Goal: Information Seeking & Learning: Learn about a topic

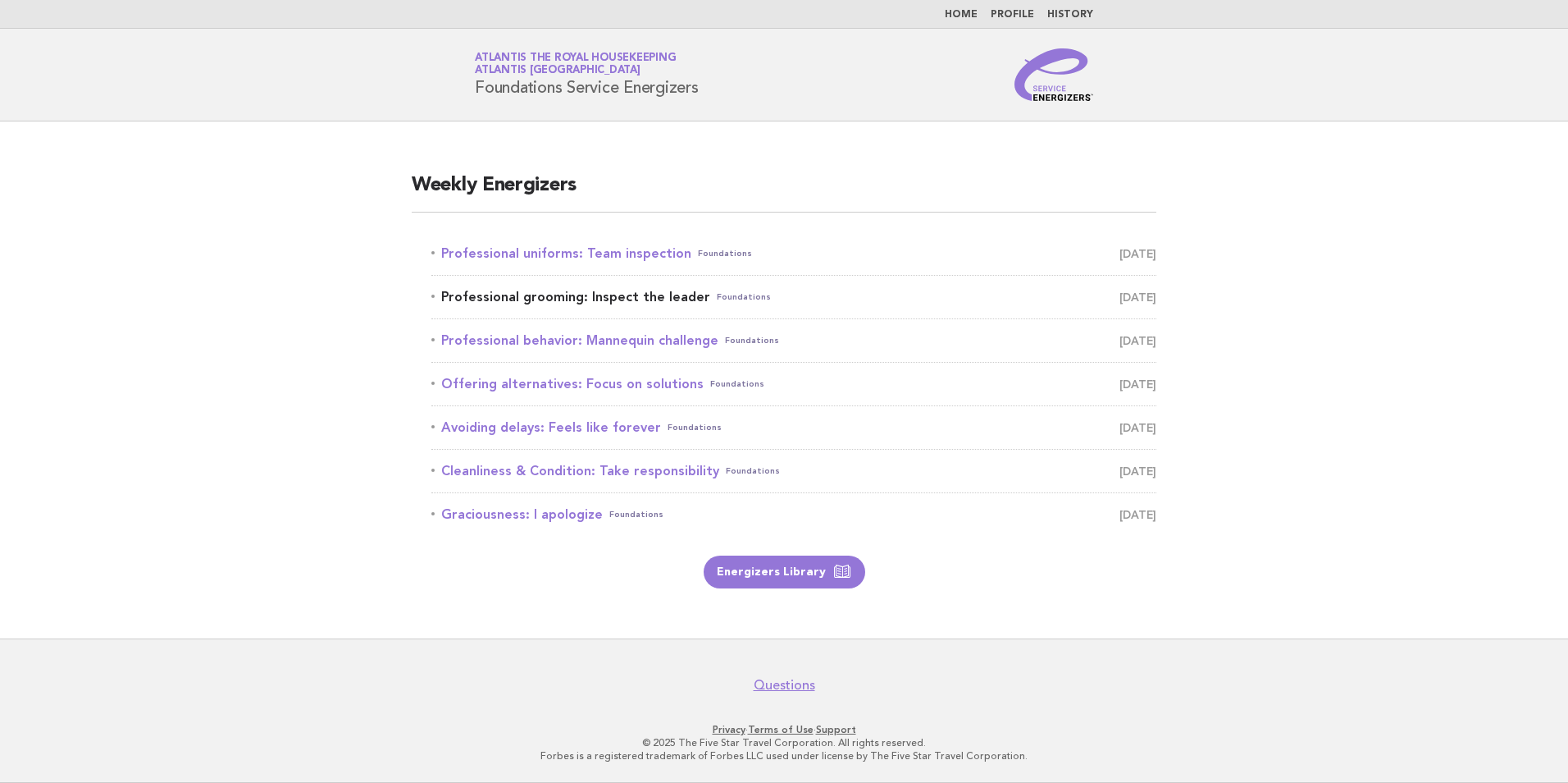
click at [633, 297] on link "Professional grooming: Inspect the leader Foundations September 4" at bounding box center [793, 297] width 725 height 23
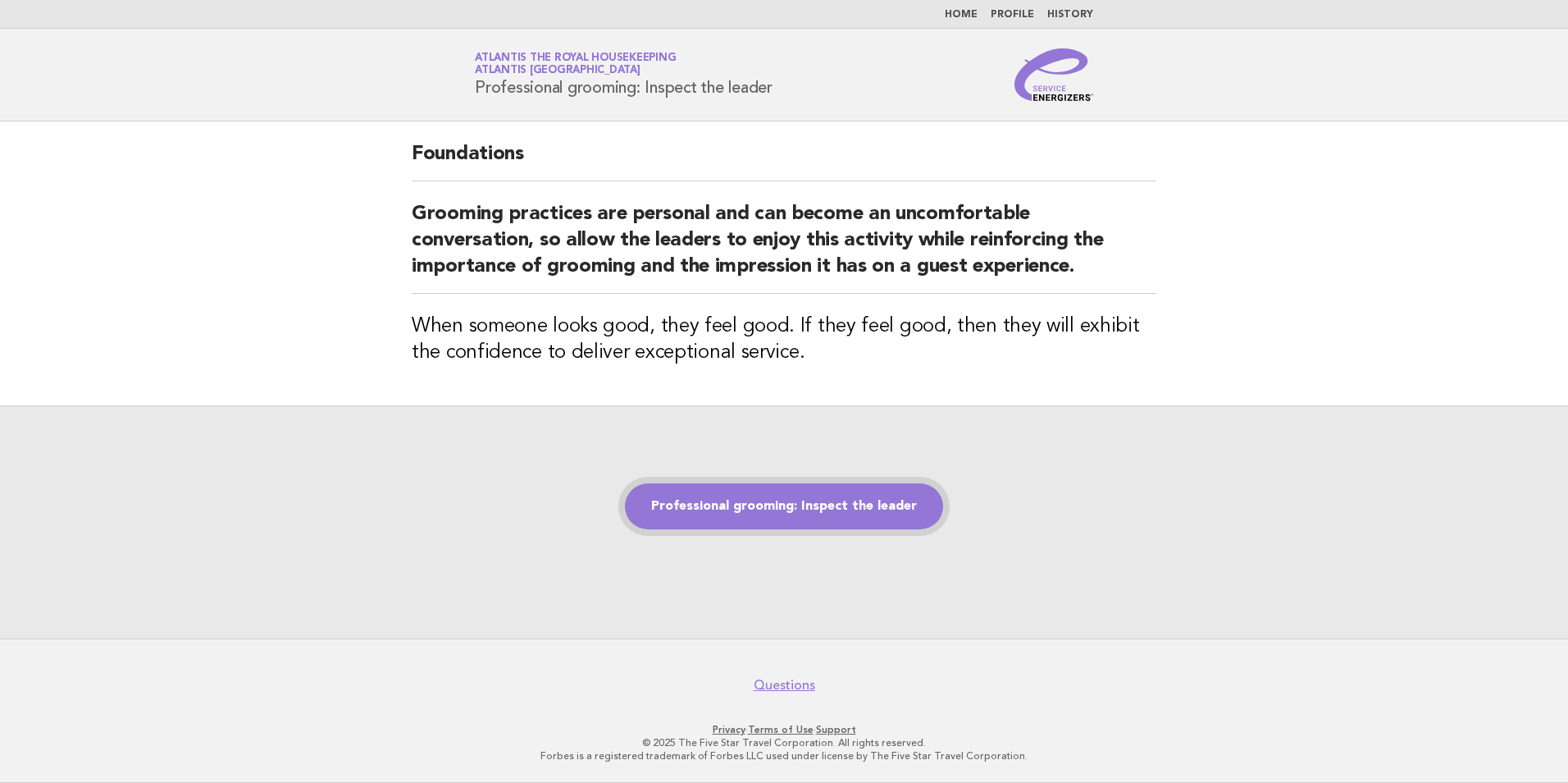
click at [811, 510] on link "Professional grooming: Inspect the leader" at bounding box center [784, 506] width 318 height 46
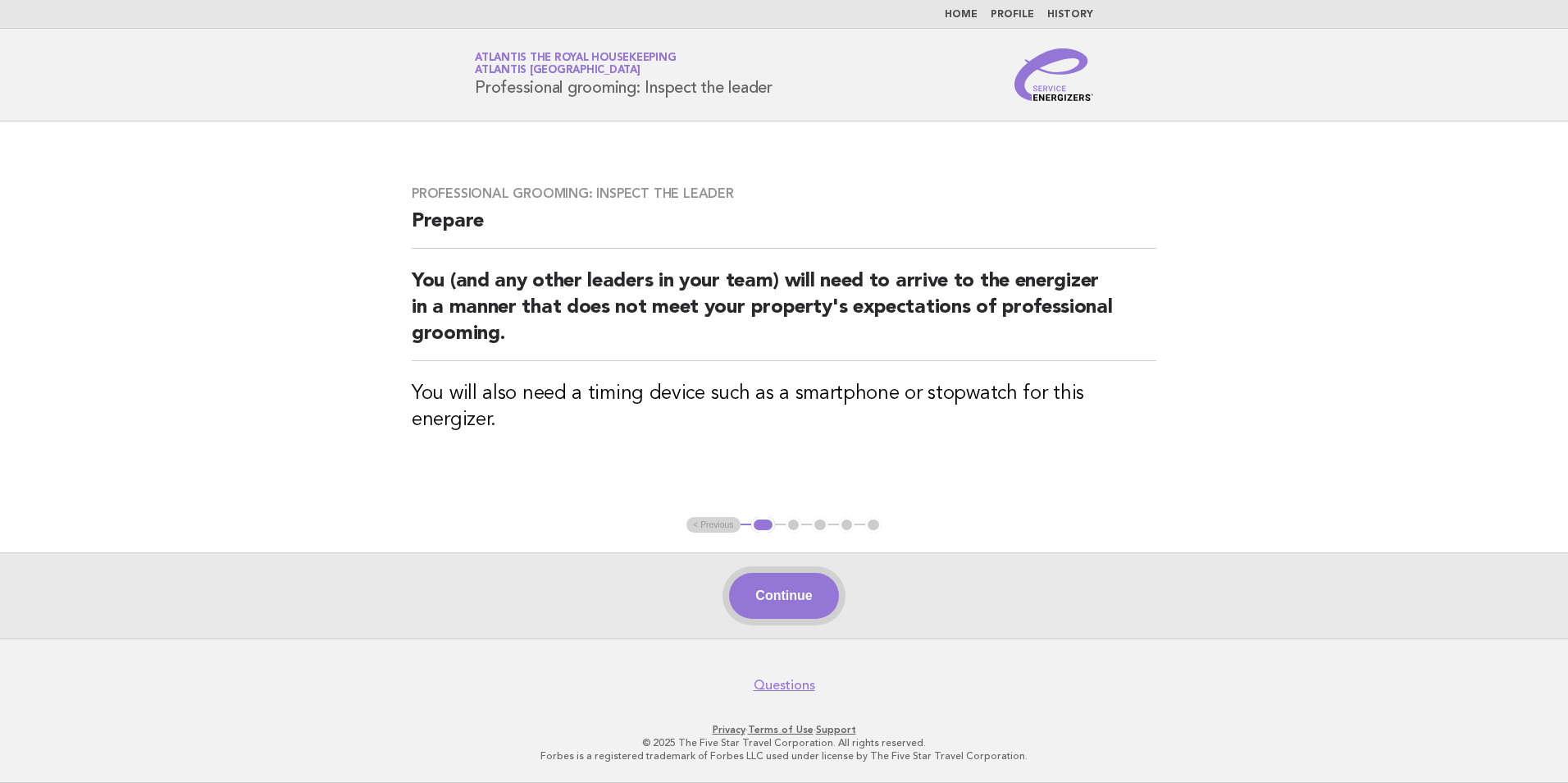
click at [811, 605] on button "Continue" at bounding box center [784, 596] width 109 height 46
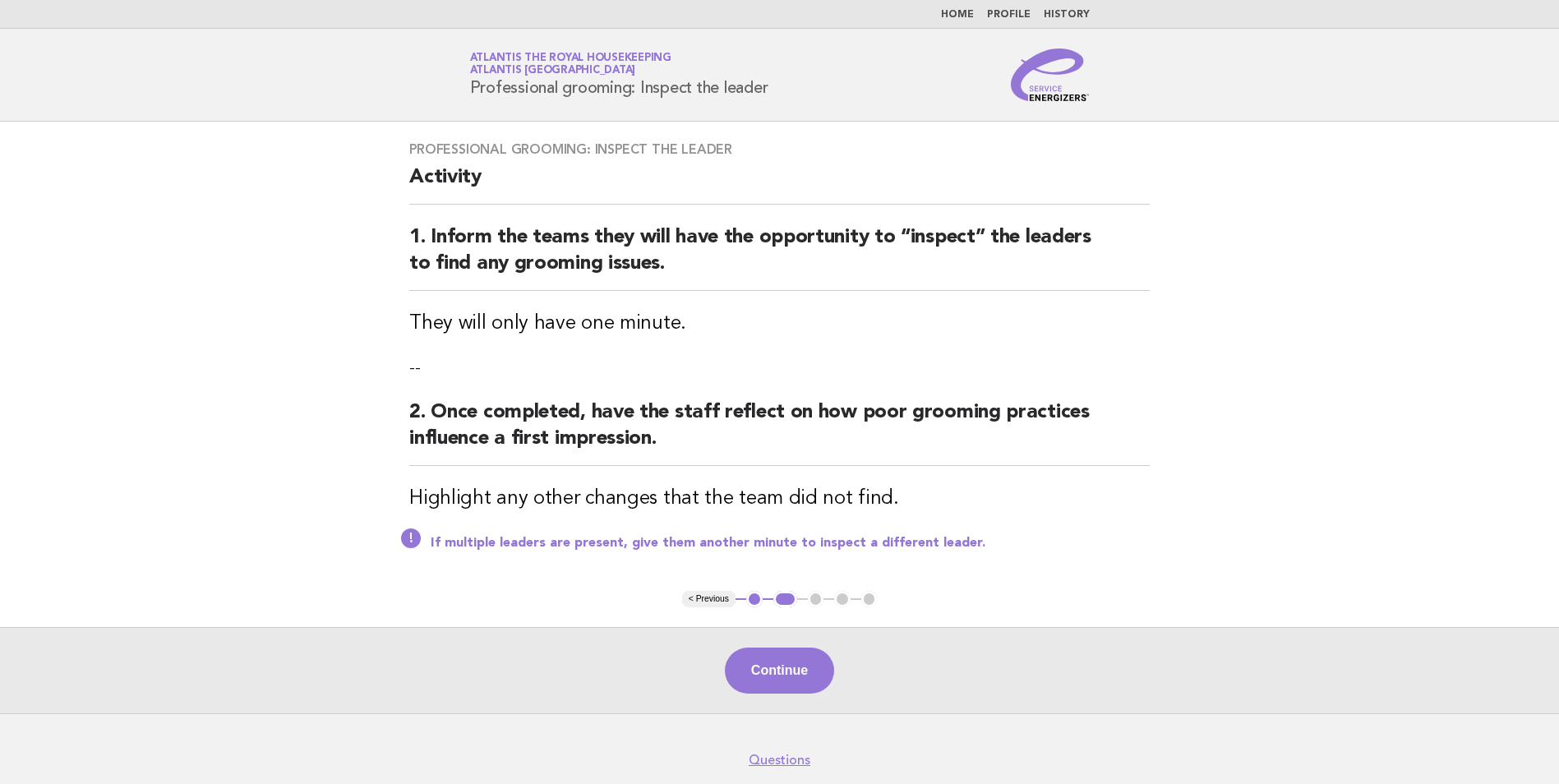
click at [542, 68] on span "Atlantis [GEOGRAPHIC_DATA]" at bounding box center [552, 70] width 166 height 11
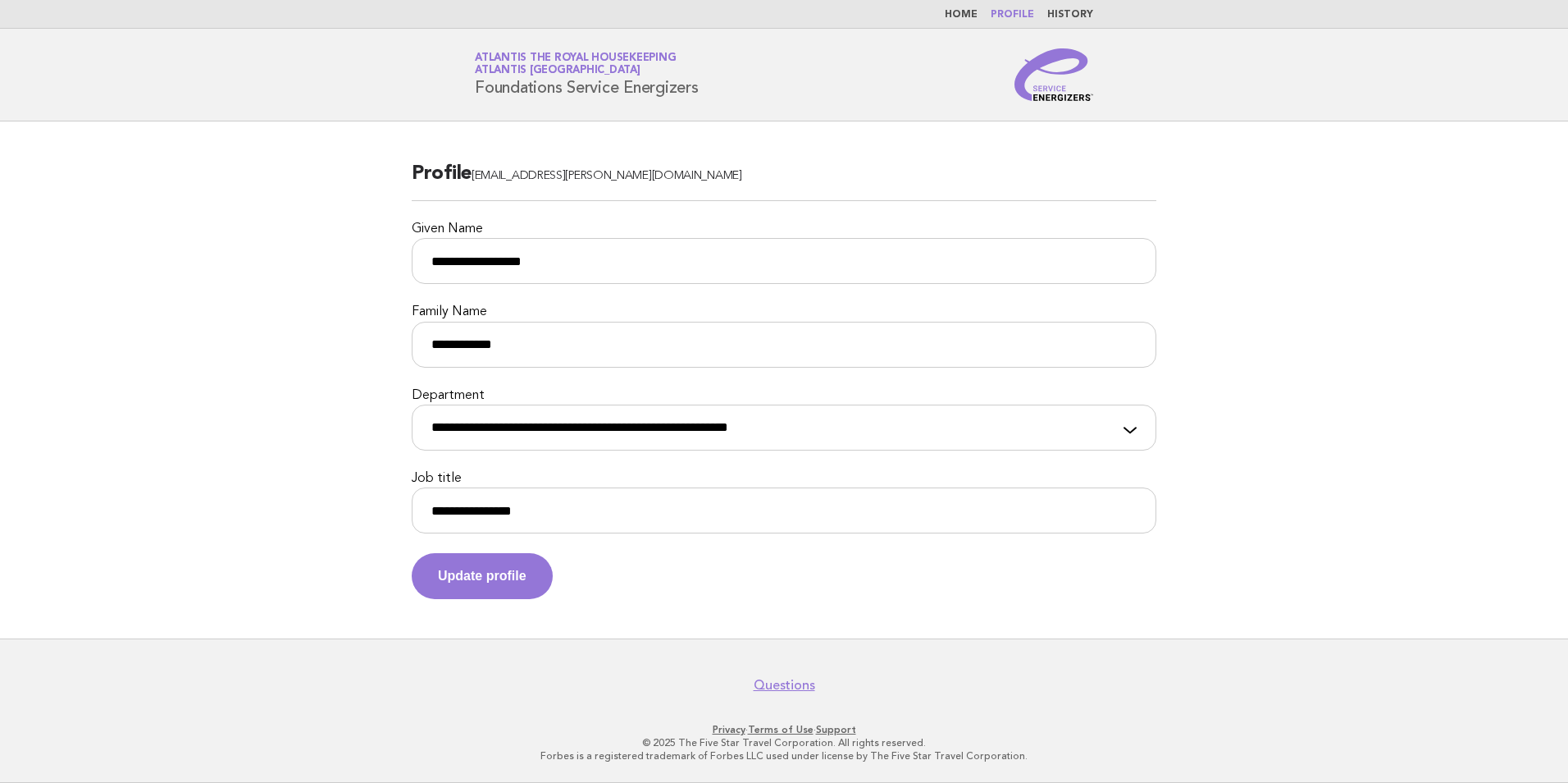
click at [971, 12] on link "Home" at bounding box center [961, 14] width 33 height 10
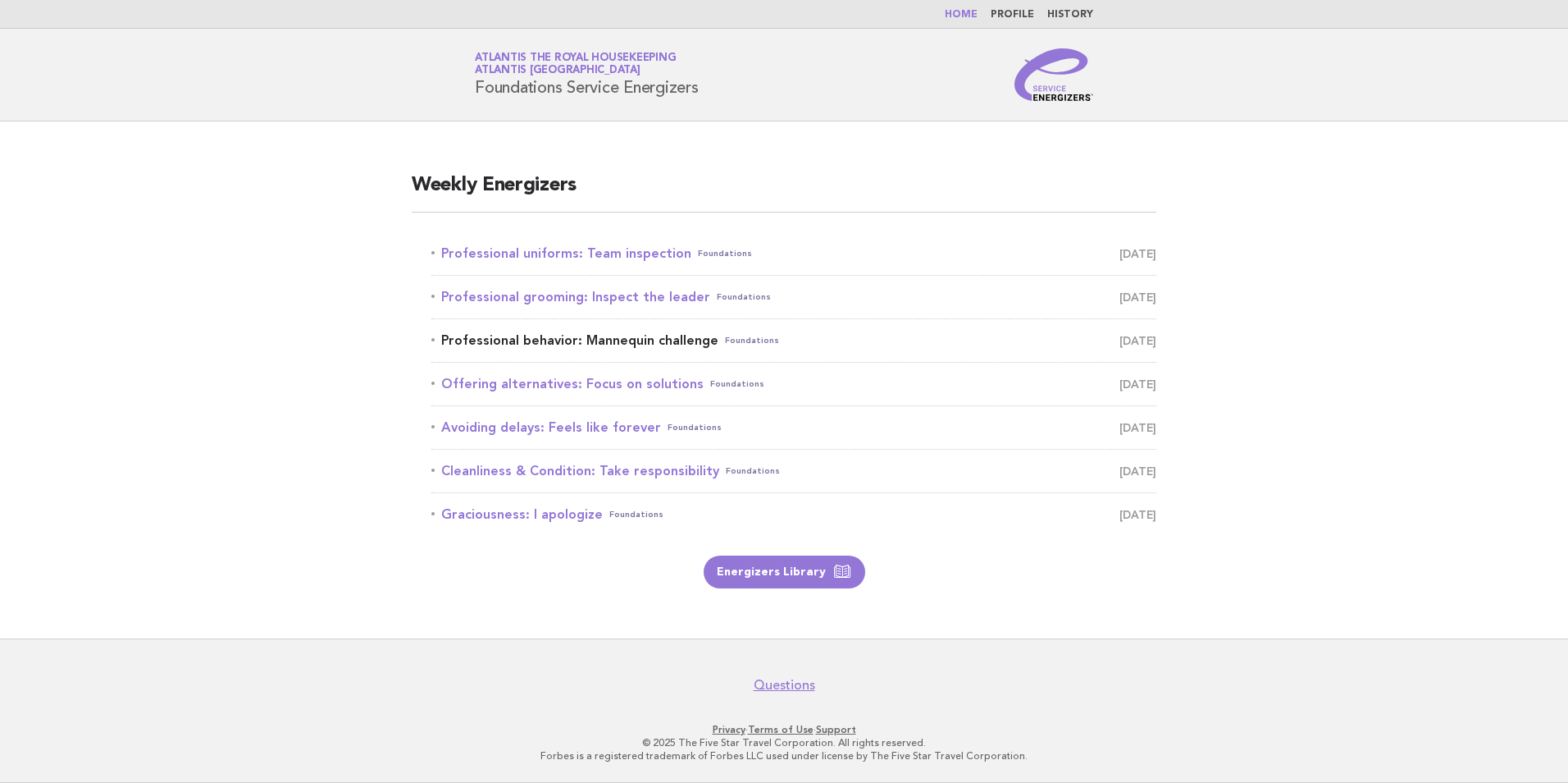
click at [612, 344] on link "Professional behavior: Mannequin challenge Foundations September 5" at bounding box center [793, 340] width 725 height 23
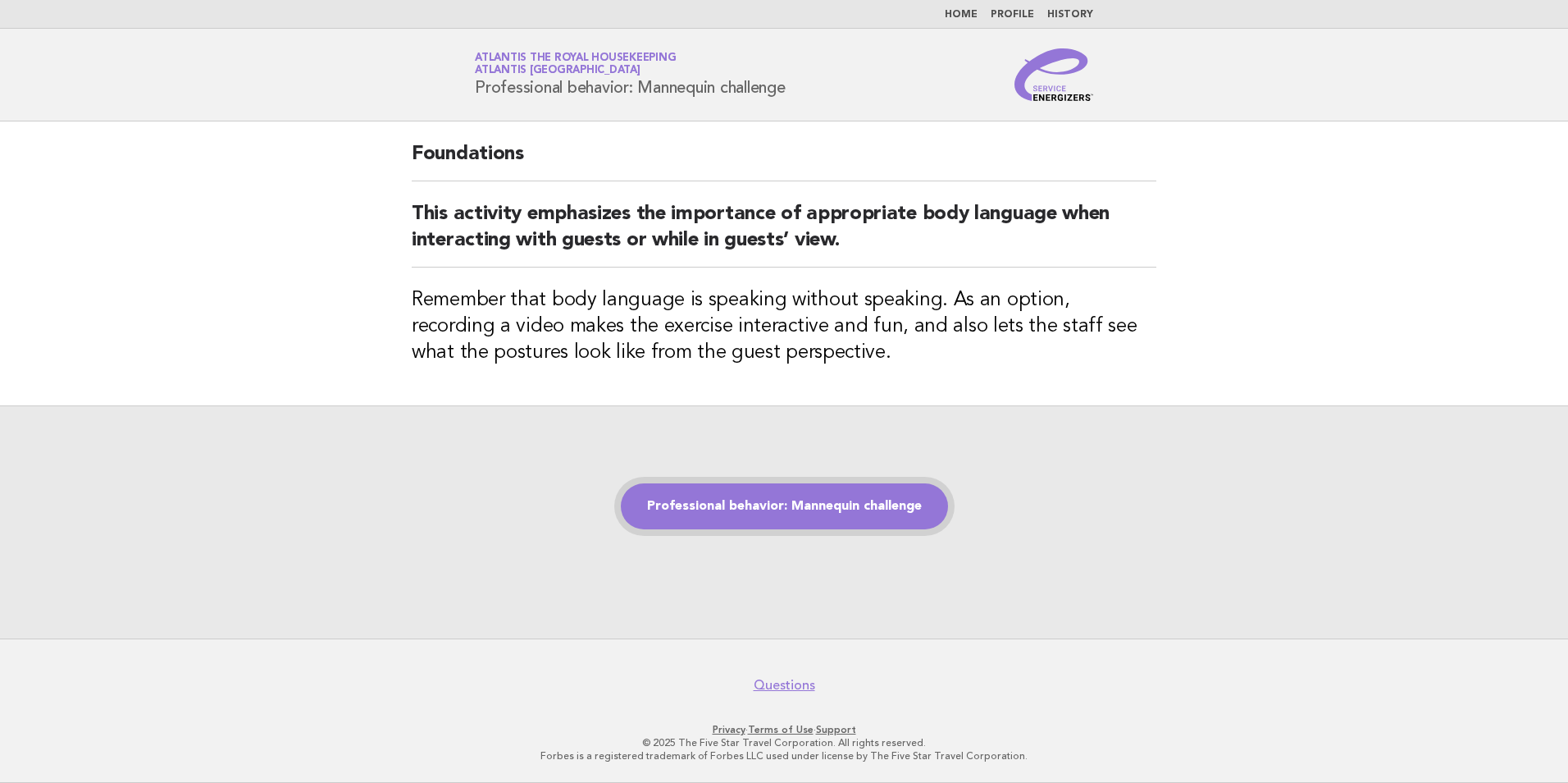
click at [746, 501] on link "Professional behavior: Mannequin challenge" at bounding box center [784, 506] width 327 height 46
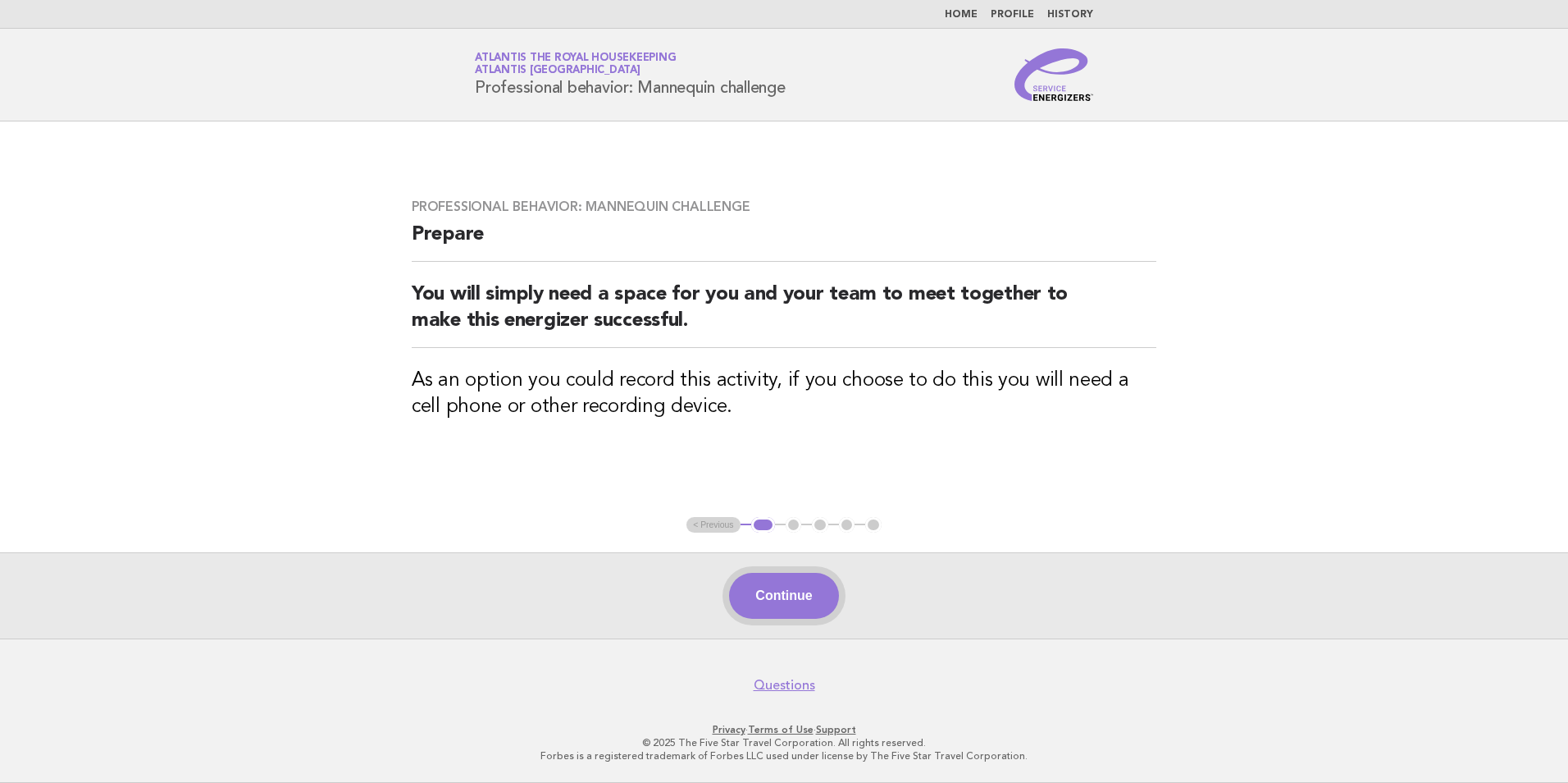
click at [770, 587] on button "Continue" at bounding box center [784, 596] width 109 height 46
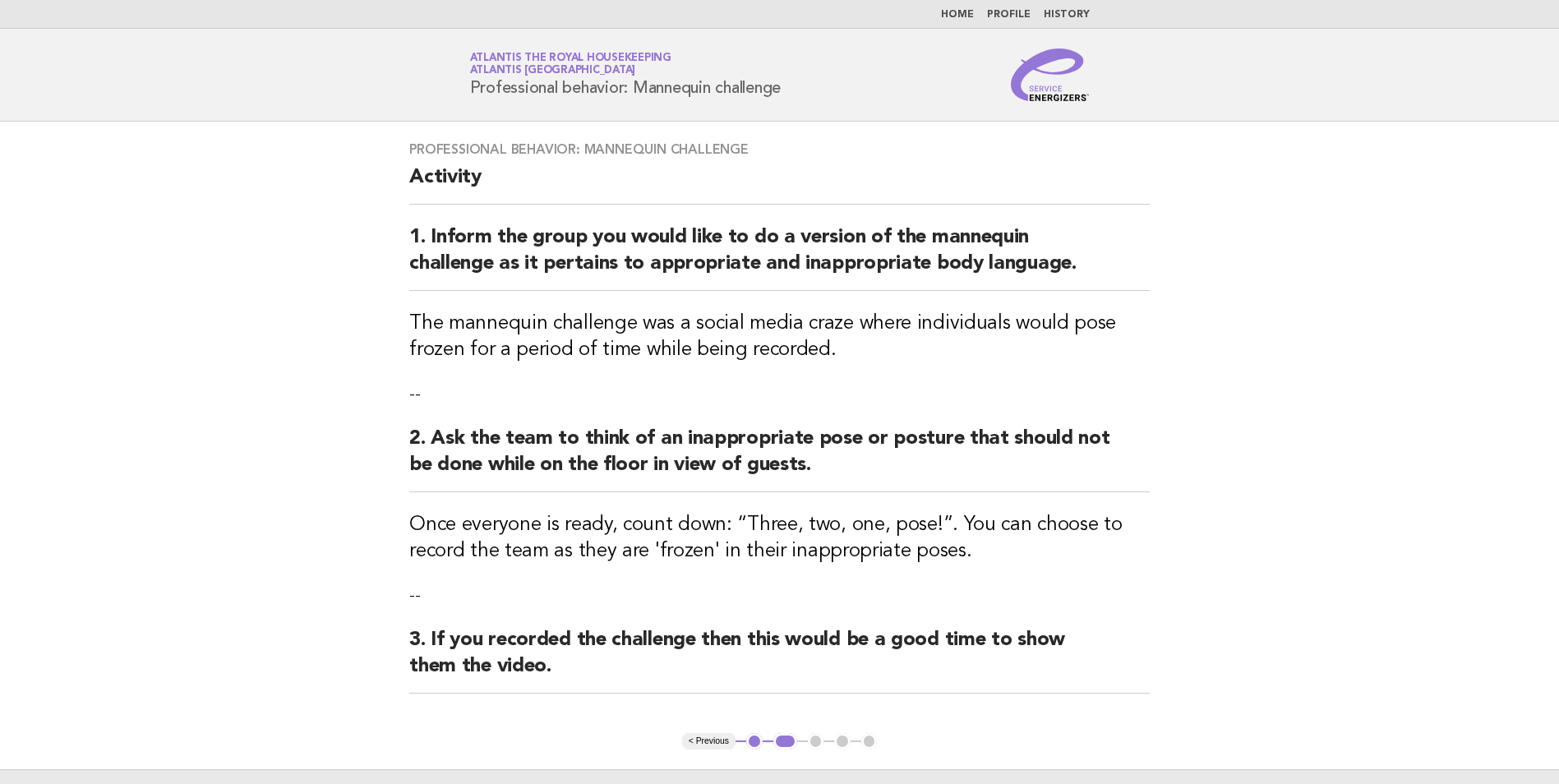
click at [706, 748] on button "< Previous" at bounding box center [709, 741] width 54 height 16
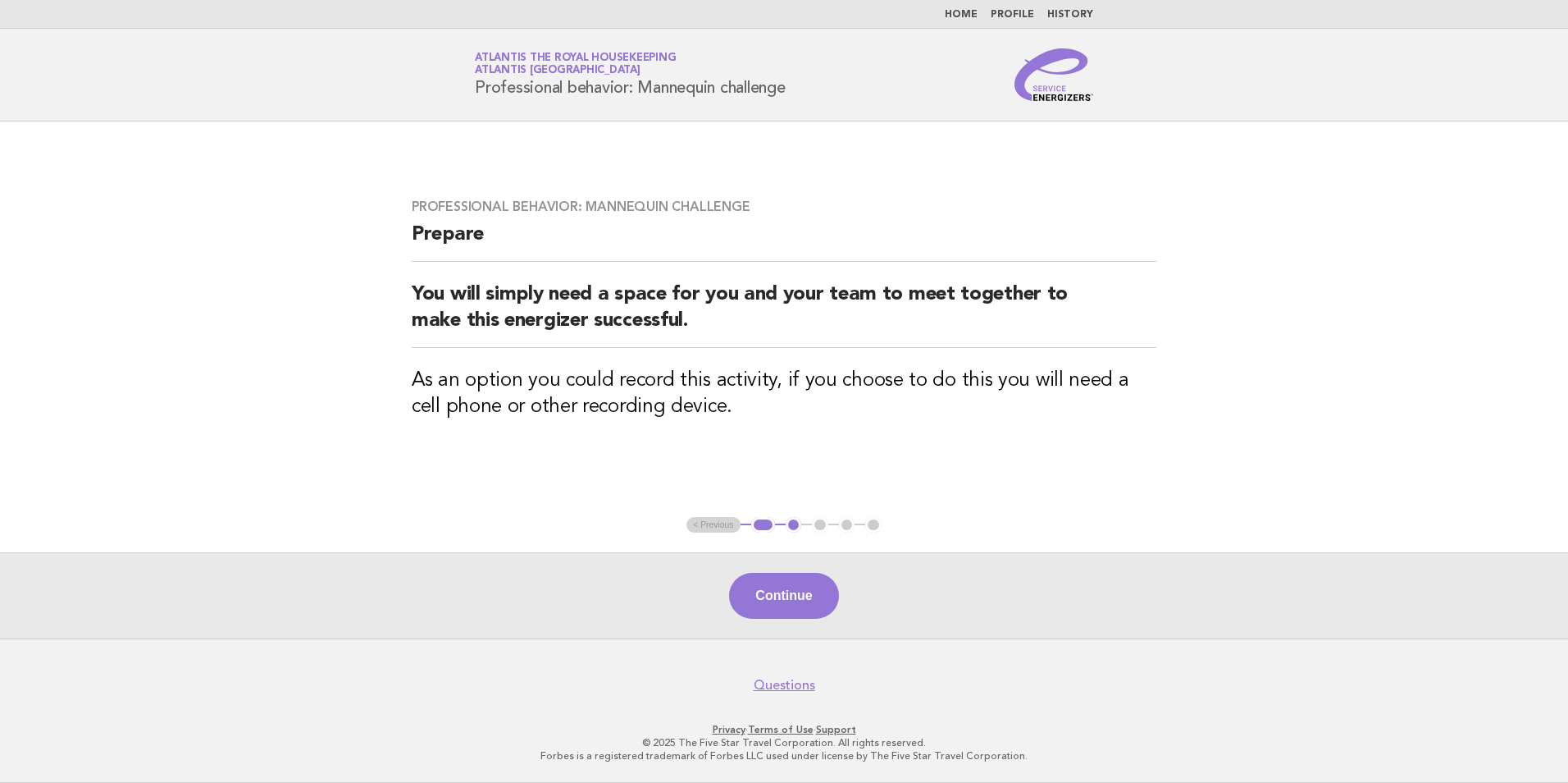
click at [710, 524] on ul "< Previous 1 2 3 4 5" at bounding box center [784, 525] width 195 height 16
click at [756, 578] on button "Continue" at bounding box center [784, 596] width 109 height 46
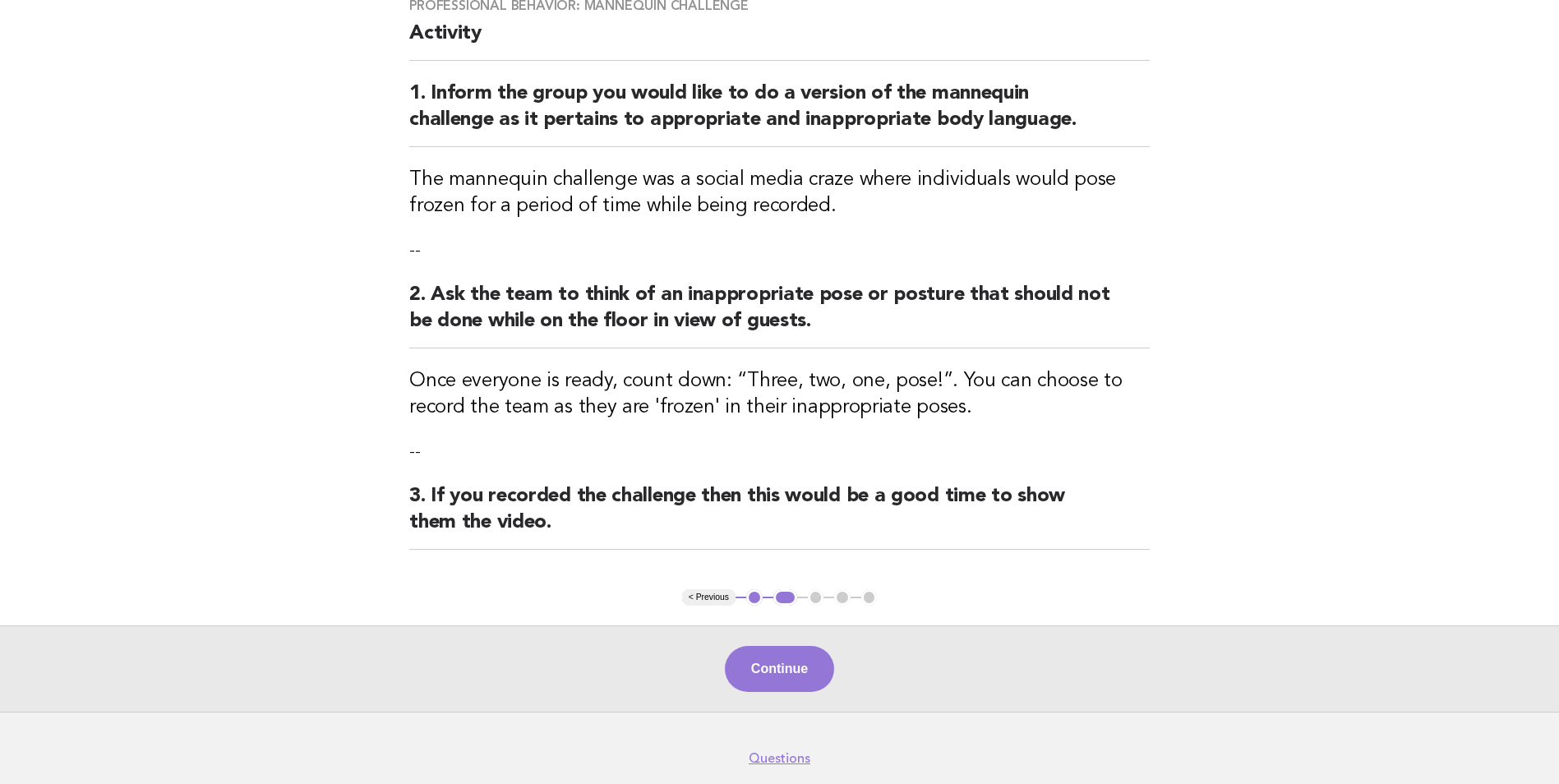
scroll to position [164, 0]
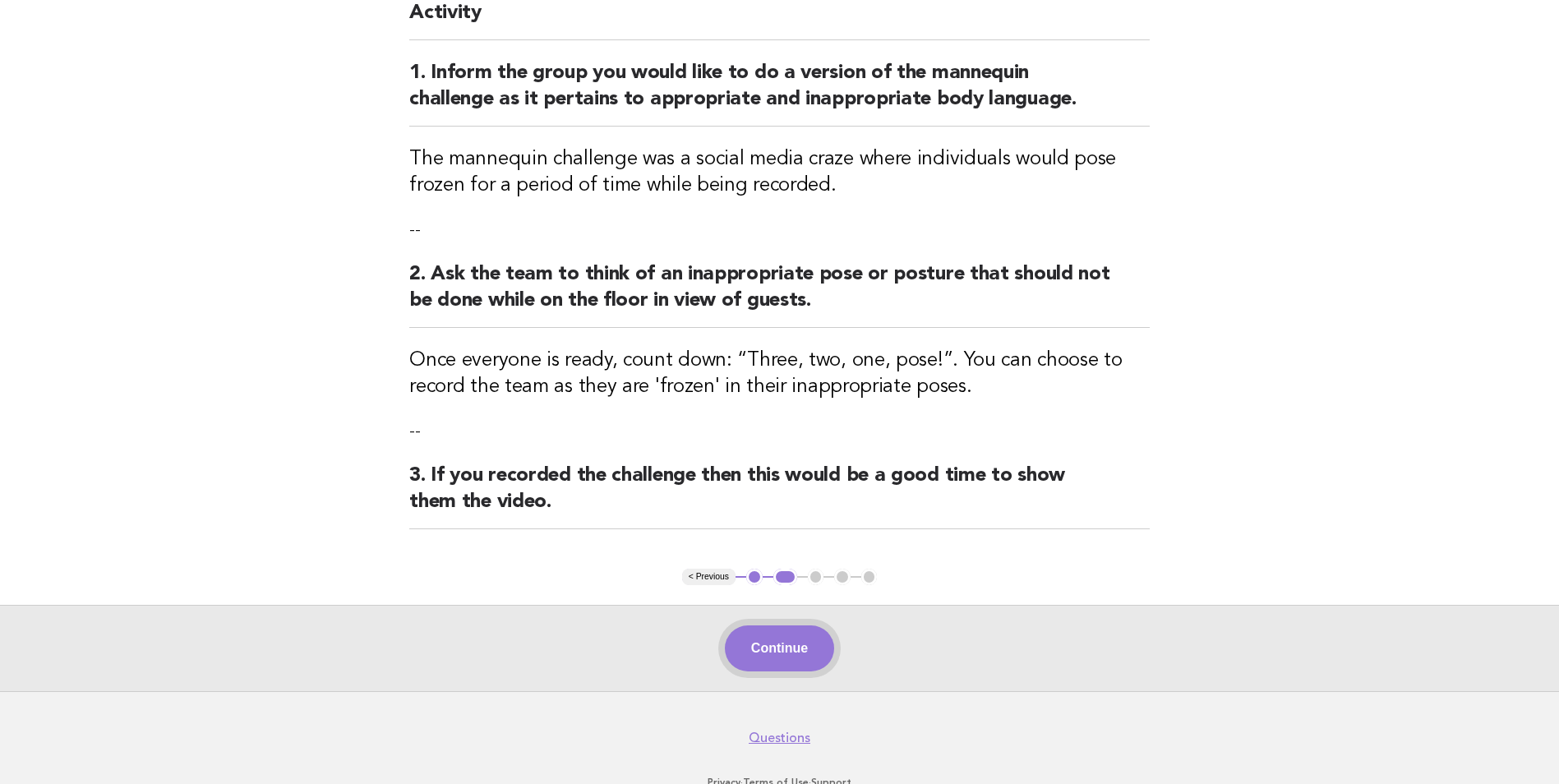
click at [801, 649] on button "Continue" at bounding box center [780, 648] width 110 height 46
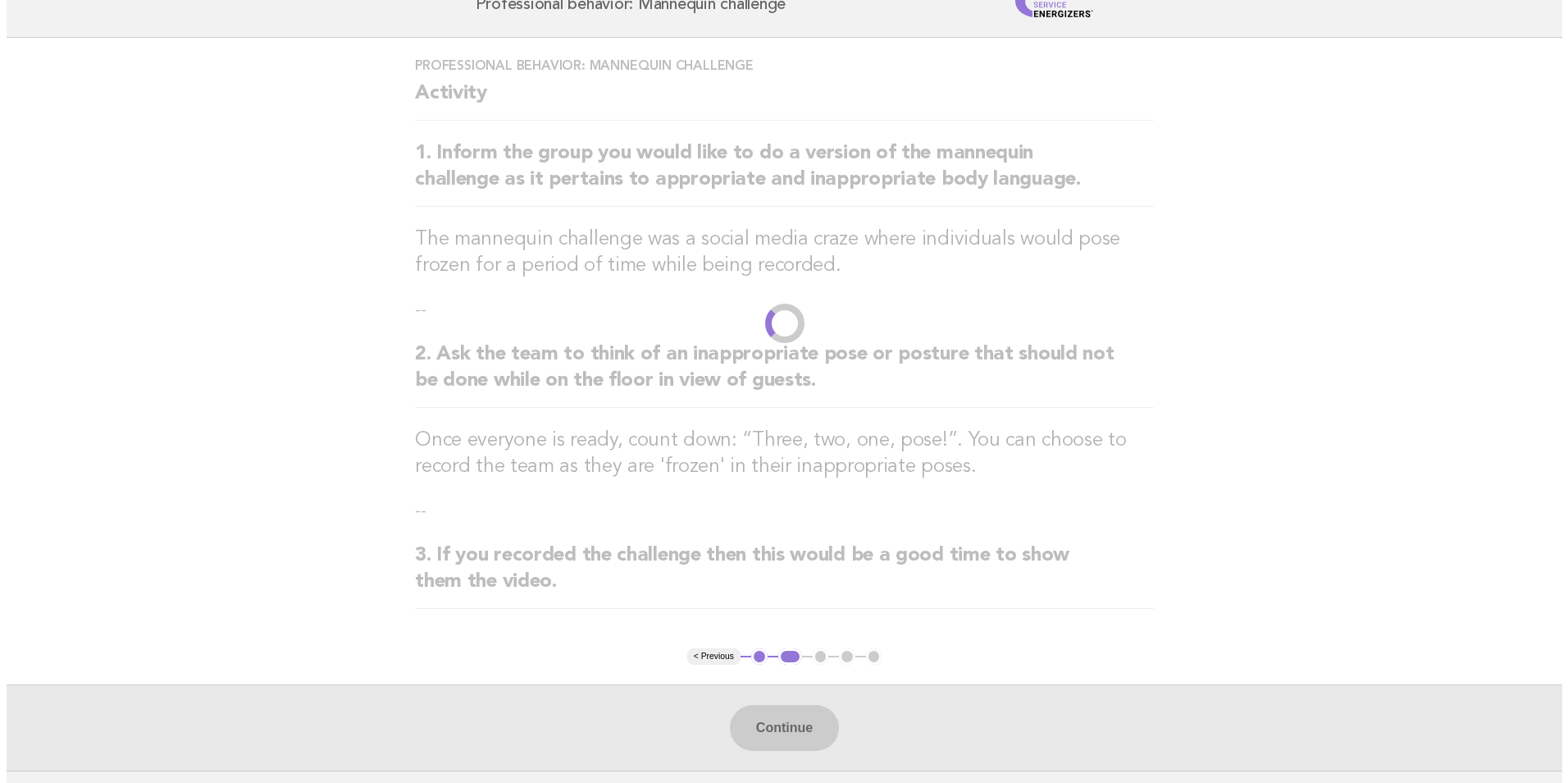
scroll to position [0, 0]
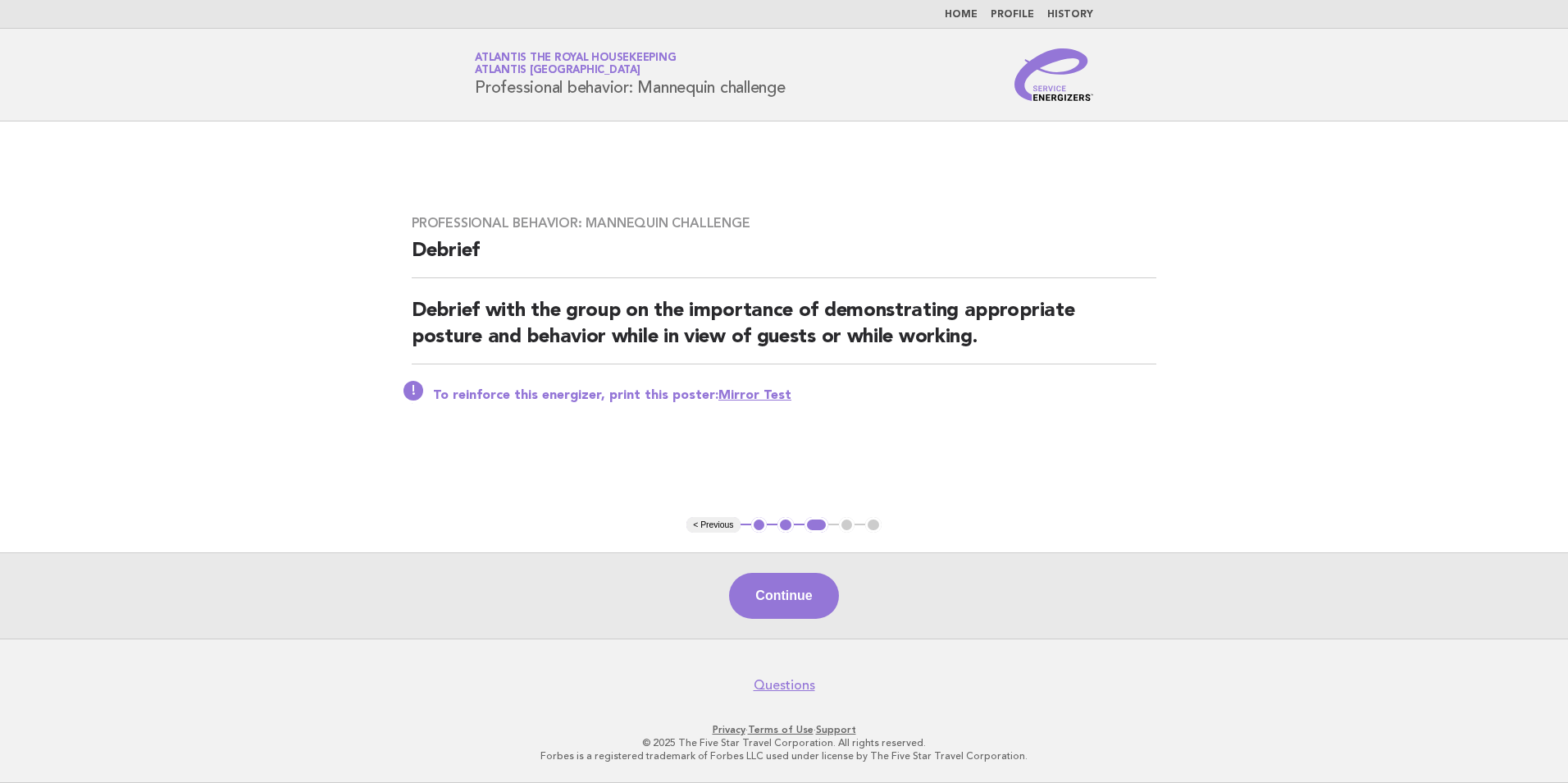
click at [759, 393] on link "Mirror Test" at bounding box center [755, 396] width 73 height 13
click at [795, 599] on button "Continue" at bounding box center [784, 596] width 109 height 46
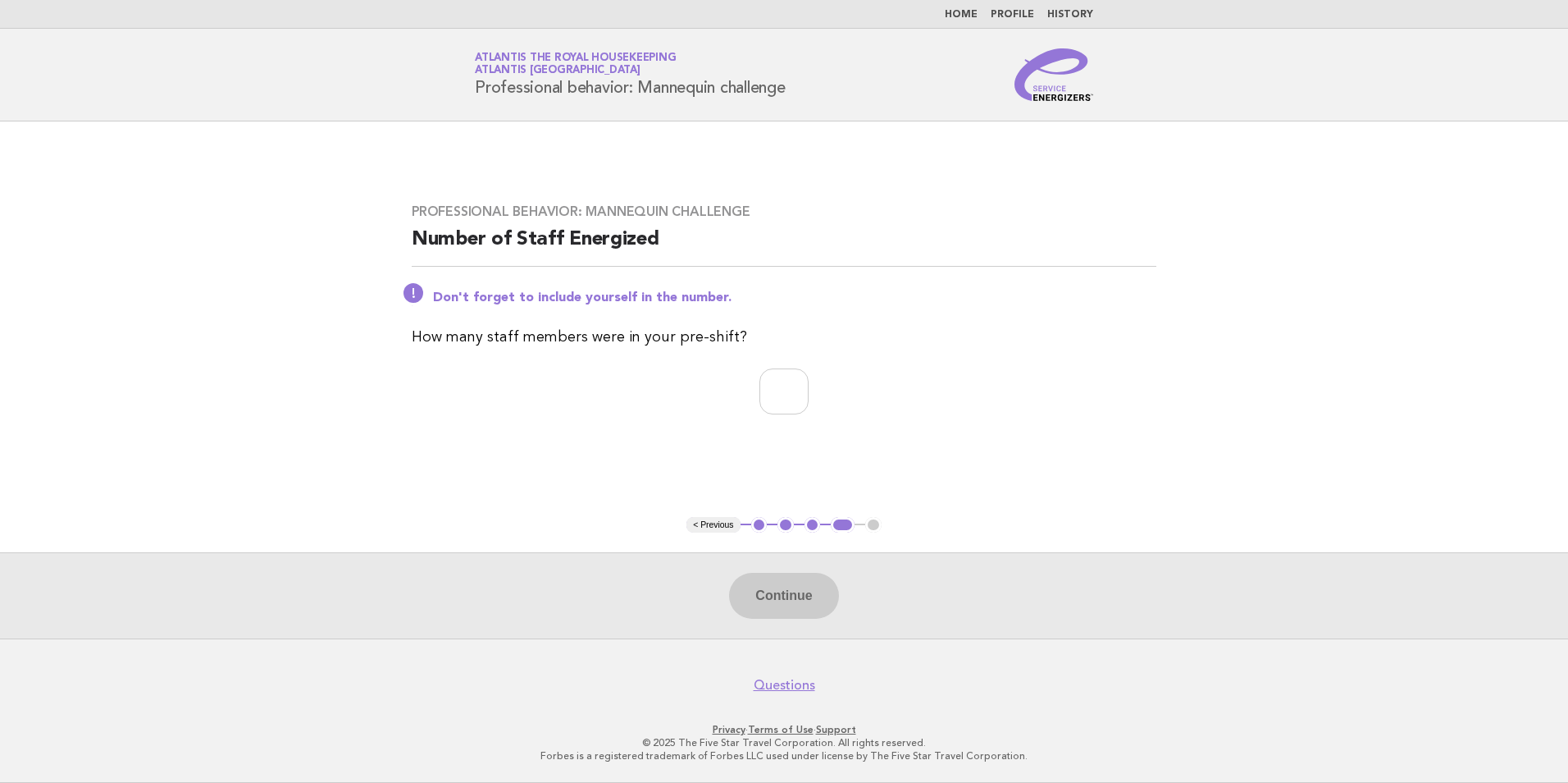
click at [712, 524] on button "< Previous" at bounding box center [713, 525] width 54 height 16
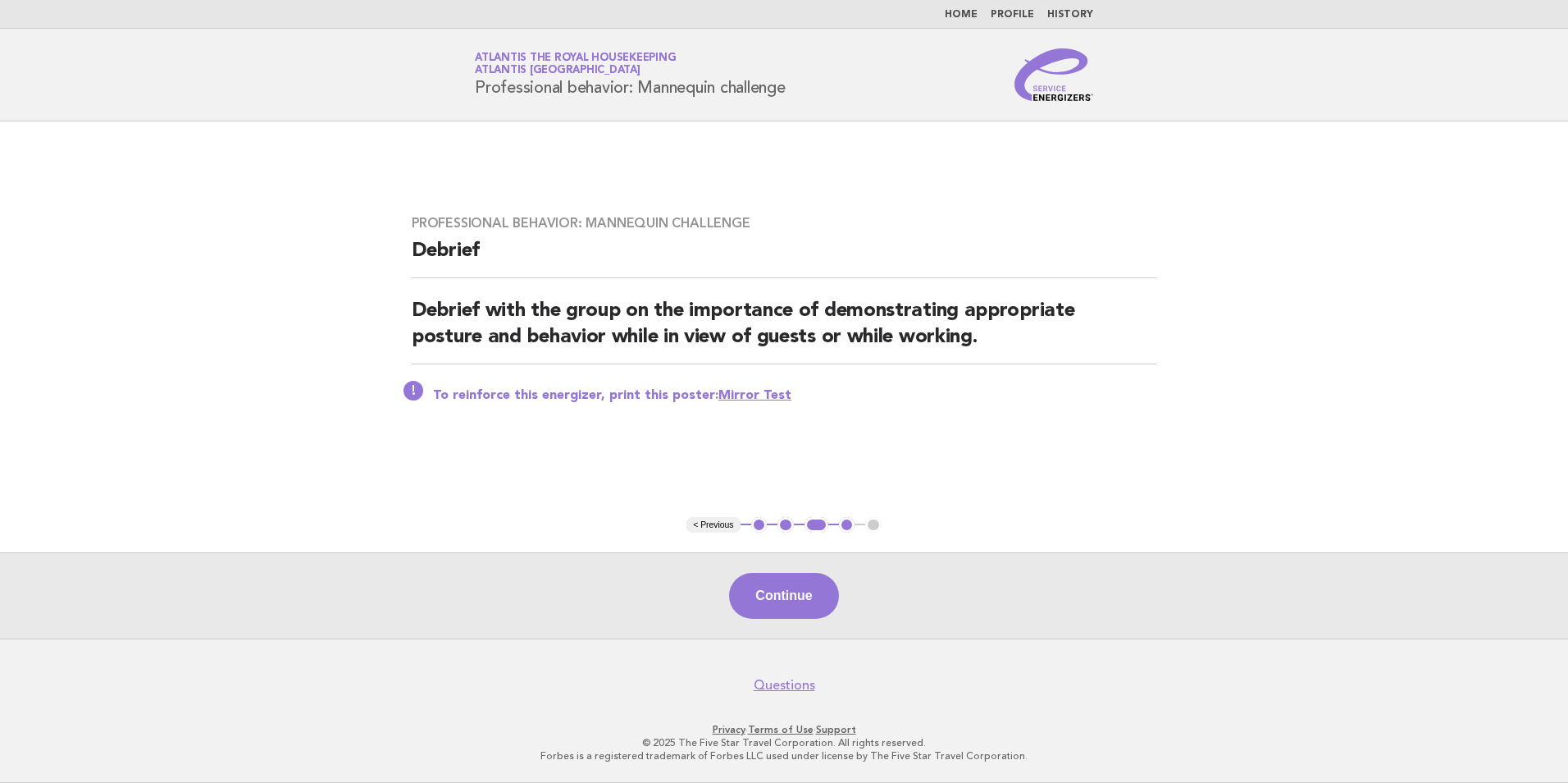
click at [971, 14] on link "Home" at bounding box center [961, 14] width 33 height 10
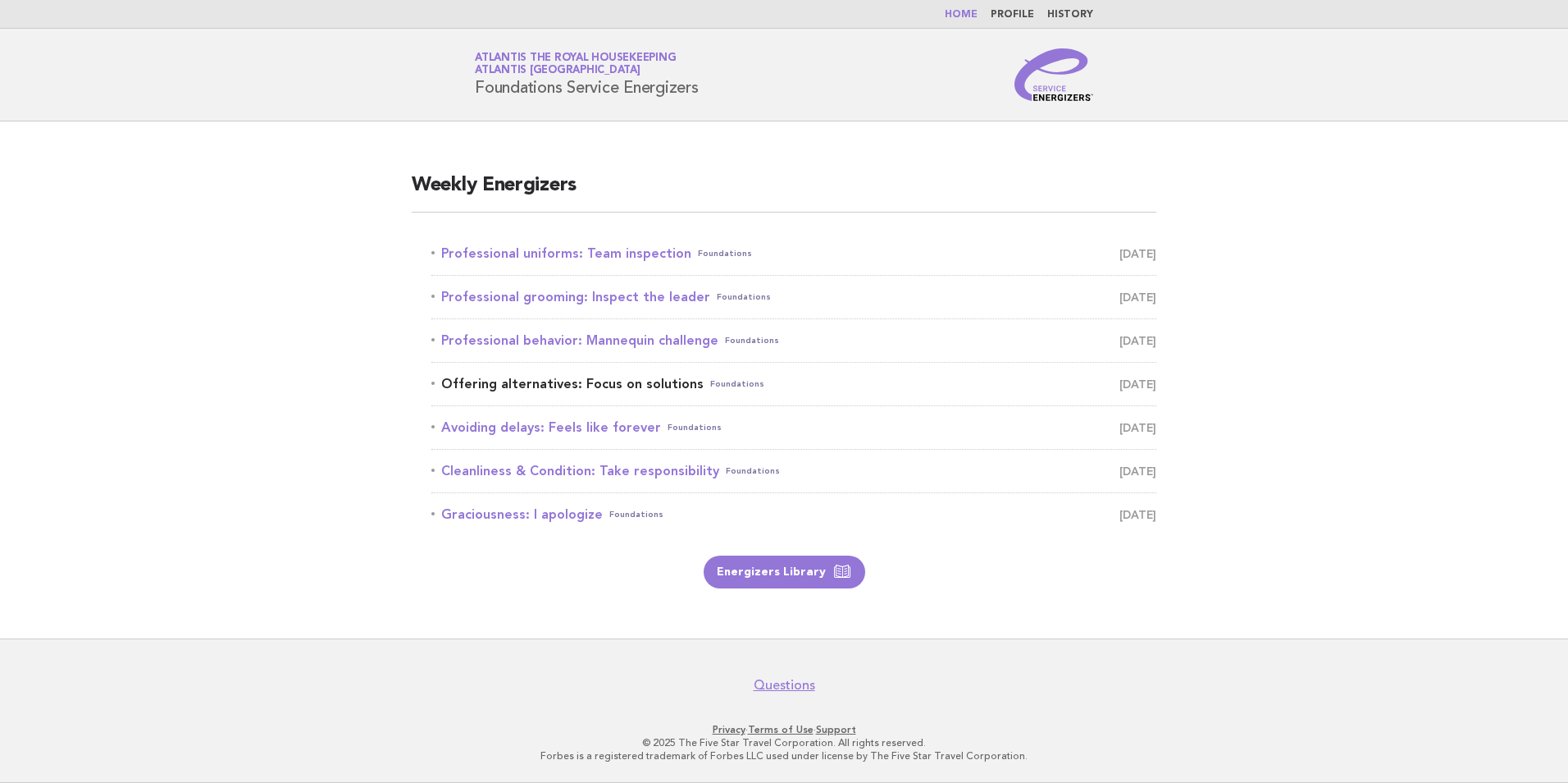
click at [643, 391] on link "Offering alternatives: Focus on solutions Foundations [DATE]" at bounding box center [793, 384] width 725 height 23
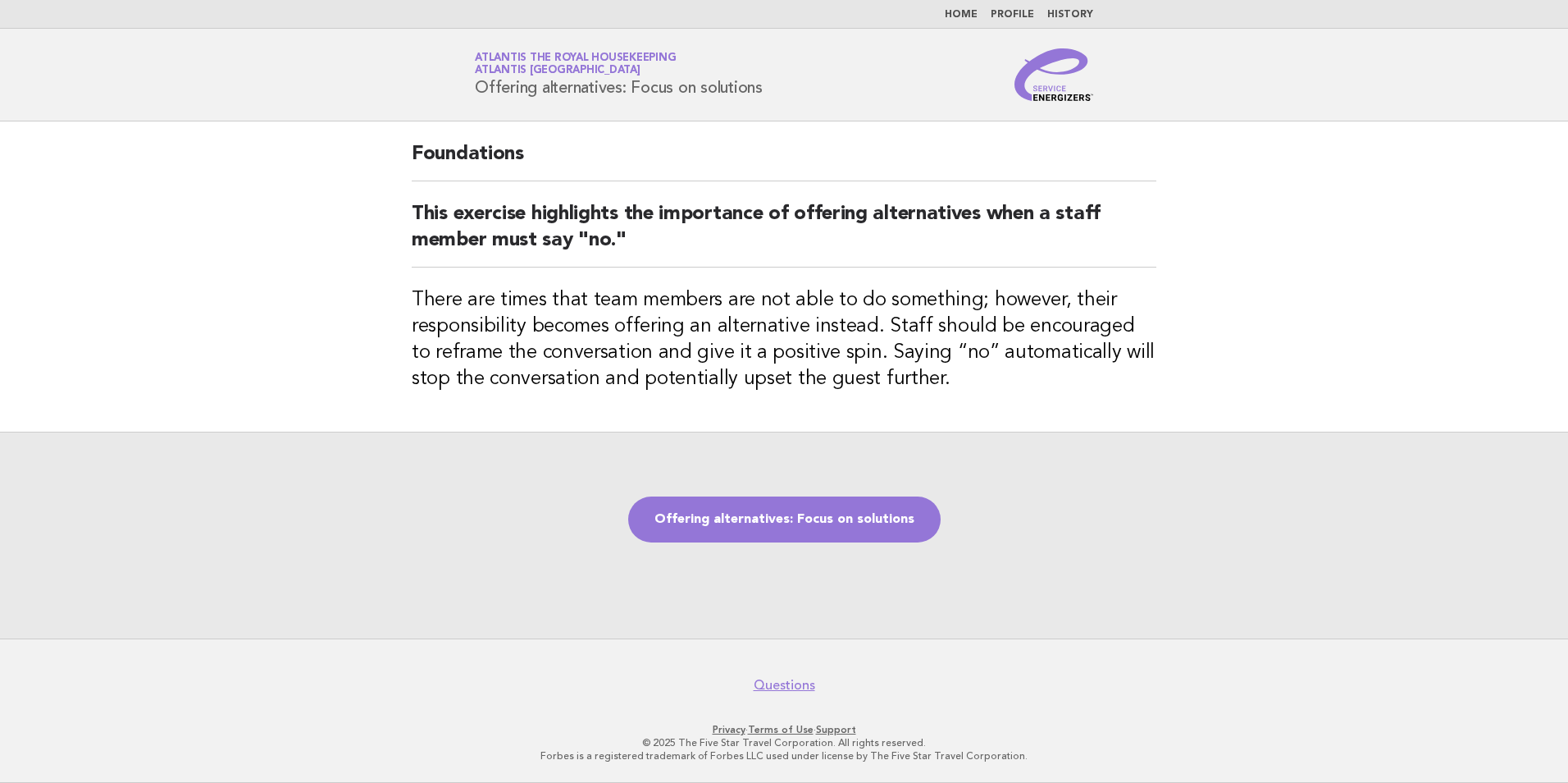
click at [969, 12] on link "Home" at bounding box center [961, 14] width 33 height 10
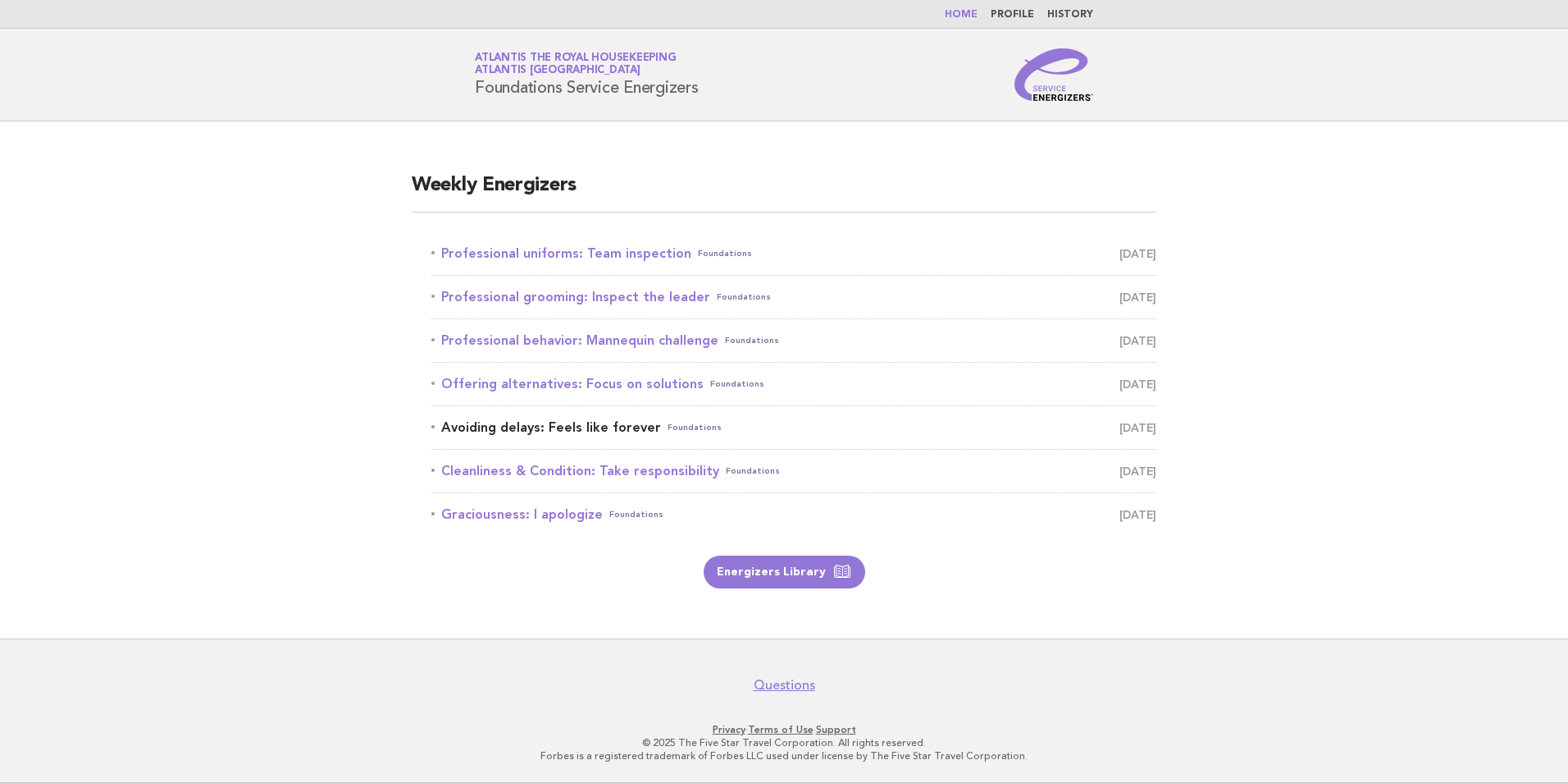
click at [536, 426] on link "Avoiding delays: Feels like forever Foundations September 7" at bounding box center [793, 428] width 725 height 23
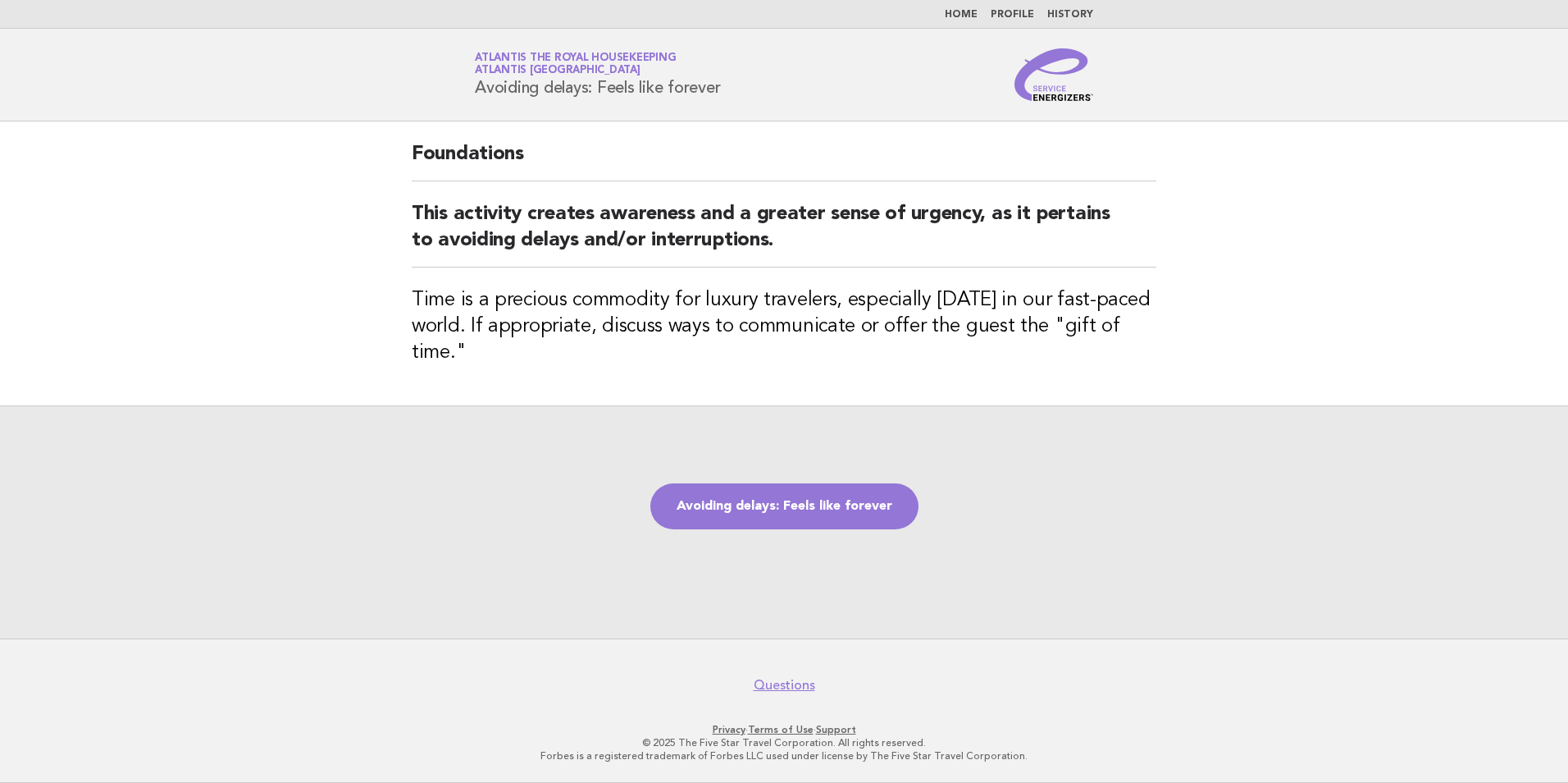
click at [974, 10] on link "Home" at bounding box center [961, 14] width 33 height 10
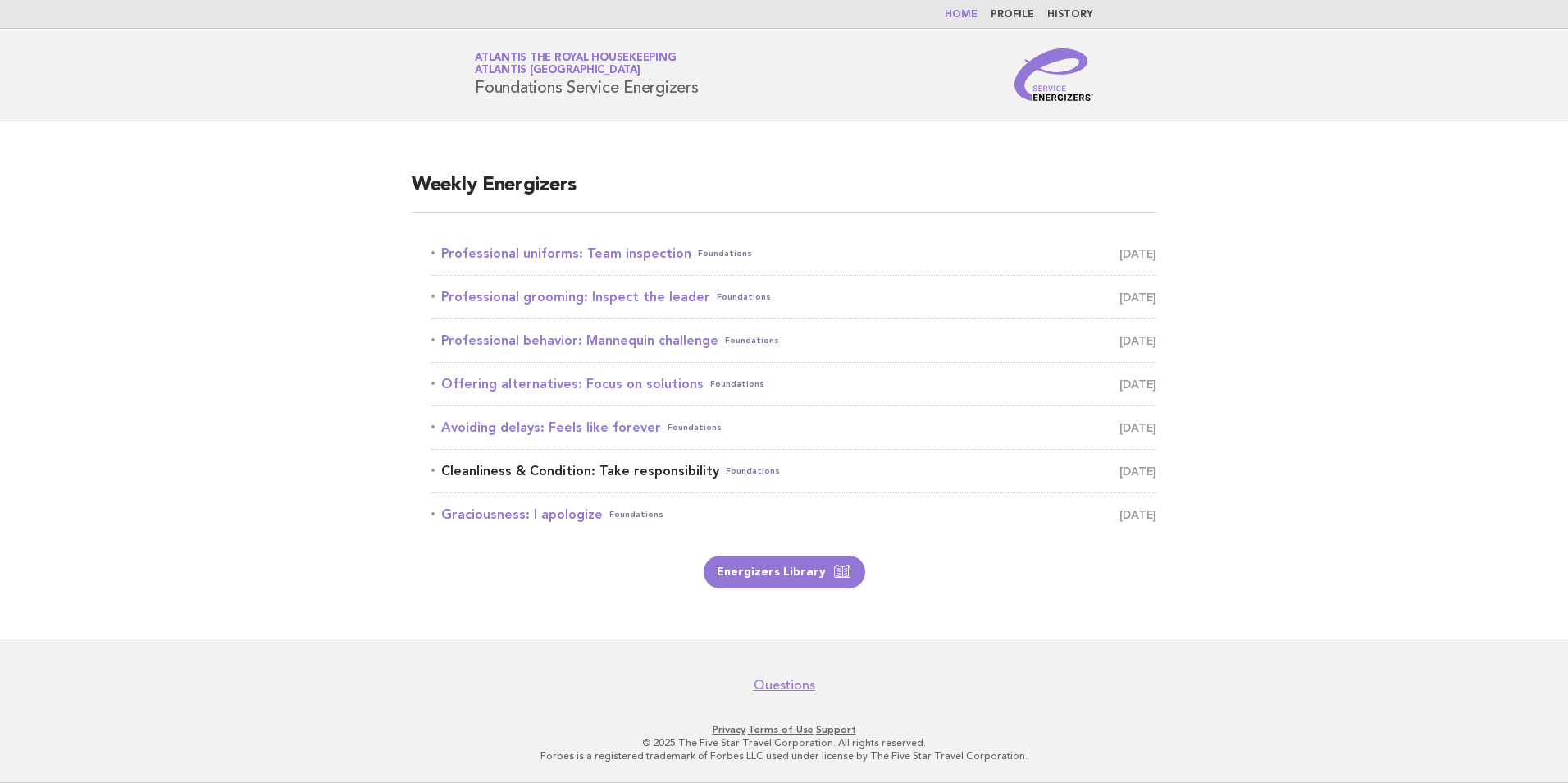
click at [619, 466] on link "Cleanliness & Condition: Take responsibility Foundations September 8" at bounding box center [793, 471] width 725 height 23
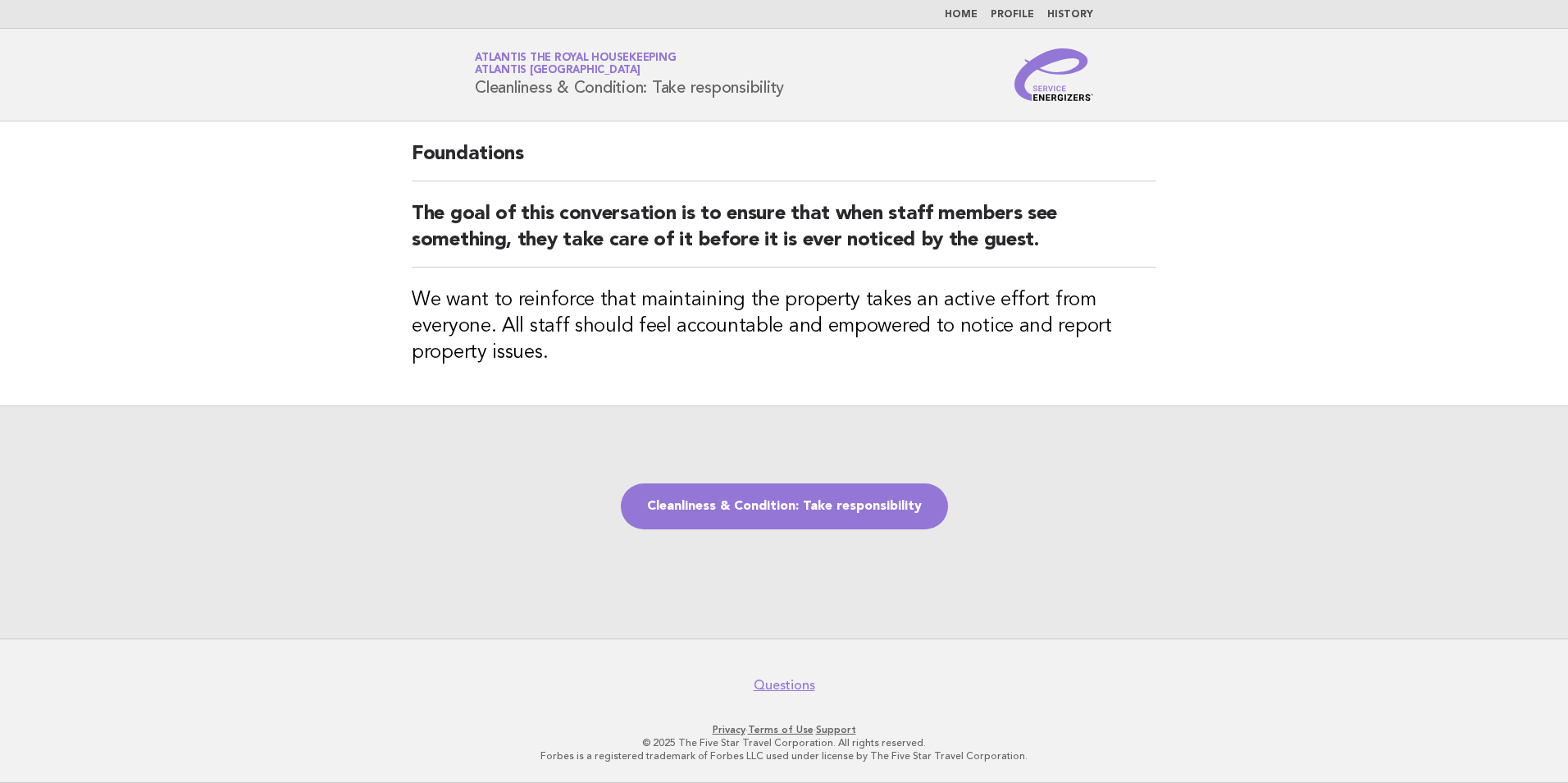
click at [1305, 347] on main "Foundations The goal of this conversation is to ensure that when staff members …" at bounding box center [784, 379] width 1568 height 517
